Goal: Transaction & Acquisition: Subscribe to service/newsletter

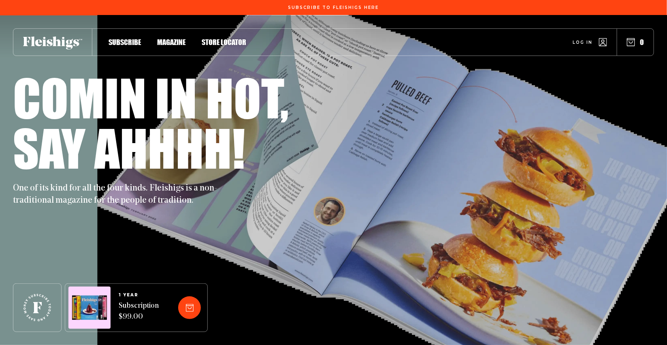
click at [125, 38] on span "Subscribe" at bounding box center [125, 33] width 32 height 9
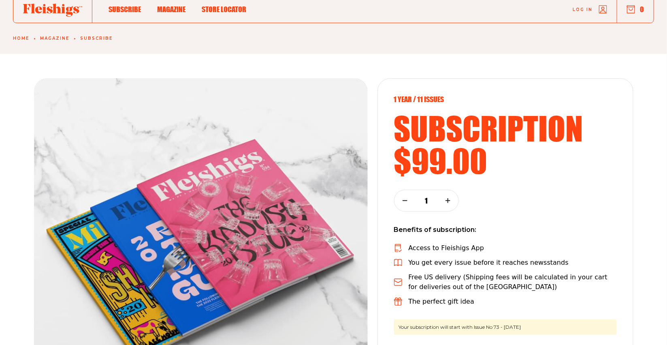
scroll to position [217, 0]
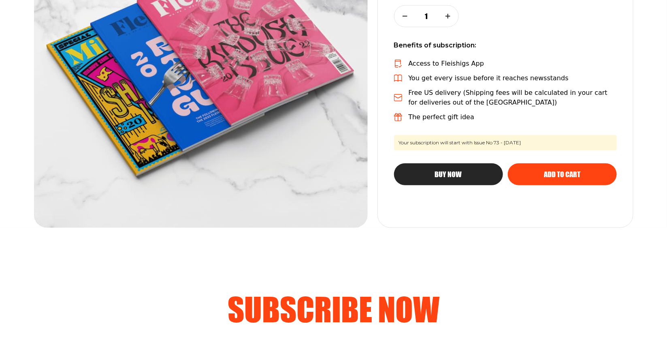
click at [465, 177] on div "Buy Now" at bounding box center [448, 173] width 77 height 7
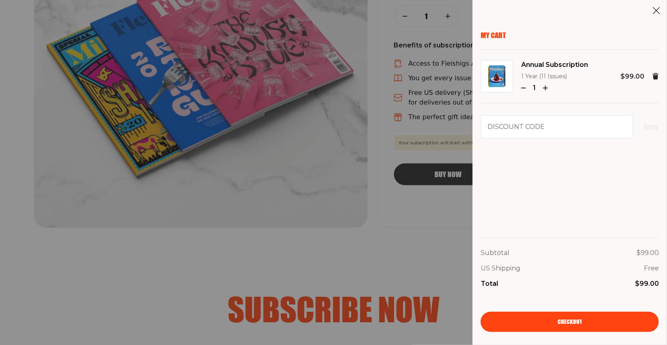
click at [524, 87] on icon "button" at bounding box center [523, 87] width 5 height 5
click at [337, 217] on div "My Cart Annual Subscription 1 Year (11 Issues) 1 $99.00 Discount code Apply Sub…" at bounding box center [333, 172] width 667 height 345
